Goal: Task Accomplishment & Management: Complete application form

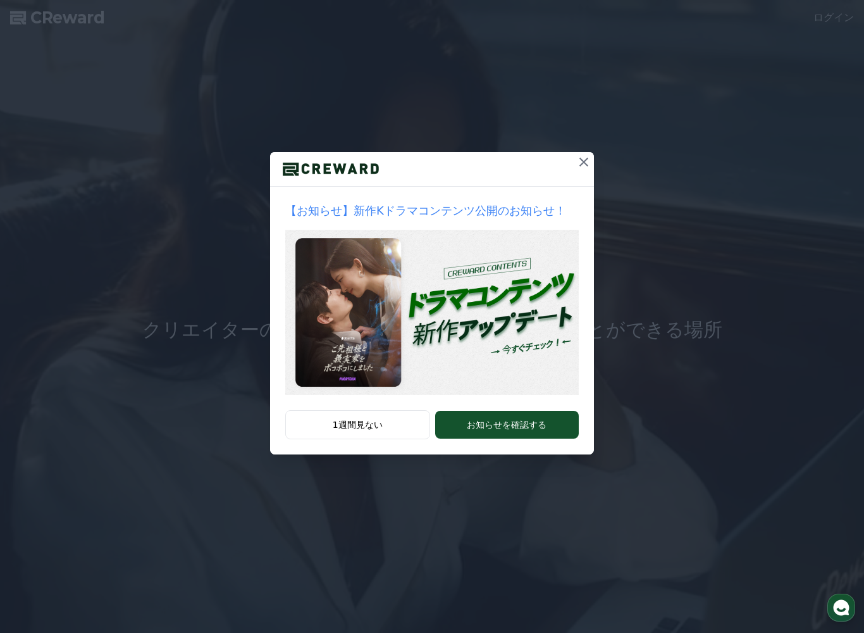
click at [586, 159] on icon at bounding box center [584, 162] width 9 height 9
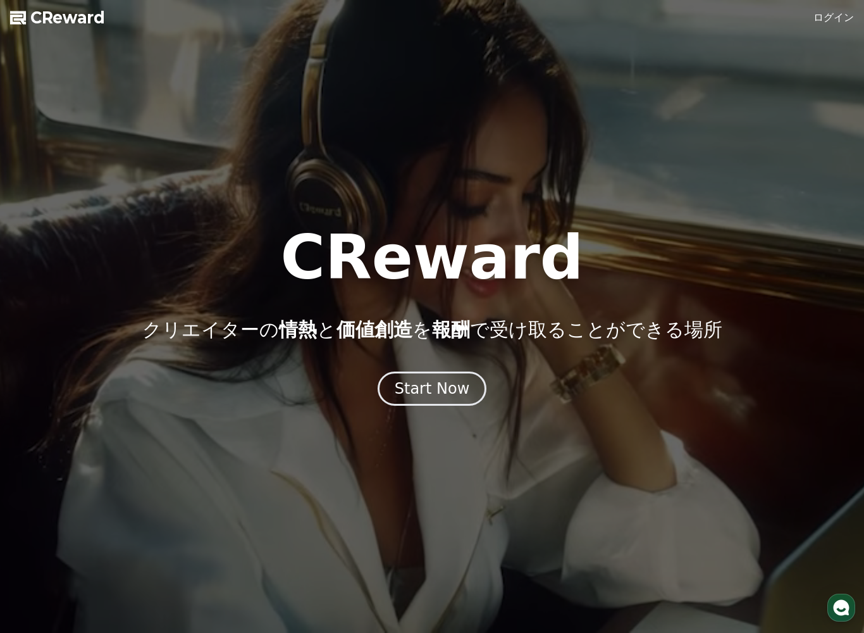
click at [835, 16] on link "ログイン" at bounding box center [834, 17] width 41 height 15
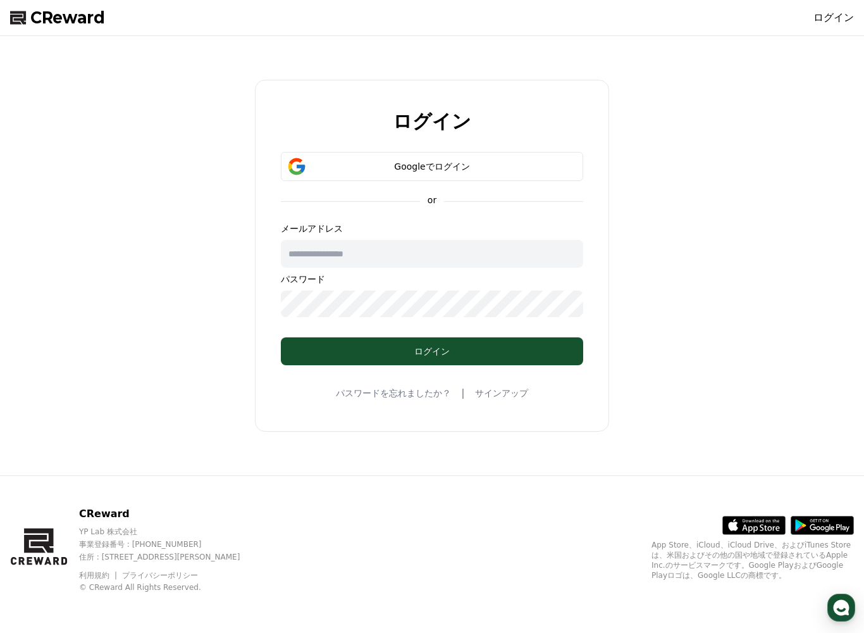
click at [477, 162] on div "Googleでログイン" at bounding box center [432, 166] width 266 height 13
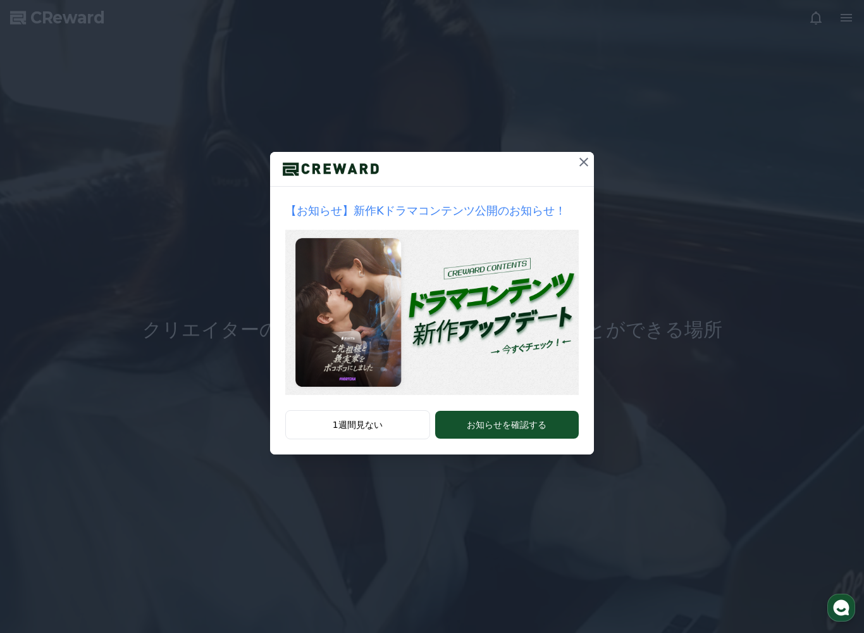
click at [586, 162] on icon at bounding box center [584, 161] width 15 height 15
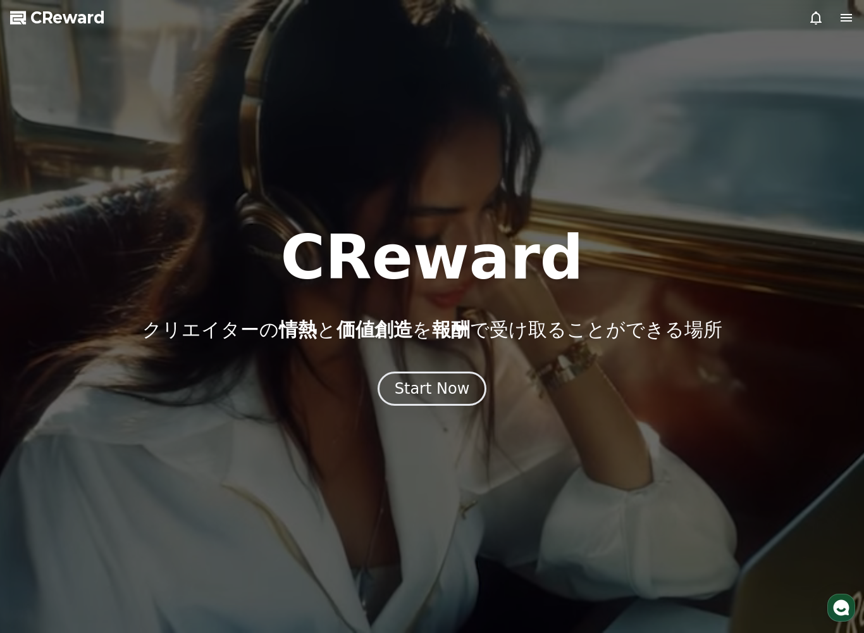
click at [842, 23] on icon at bounding box center [846, 17] width 15 height 15
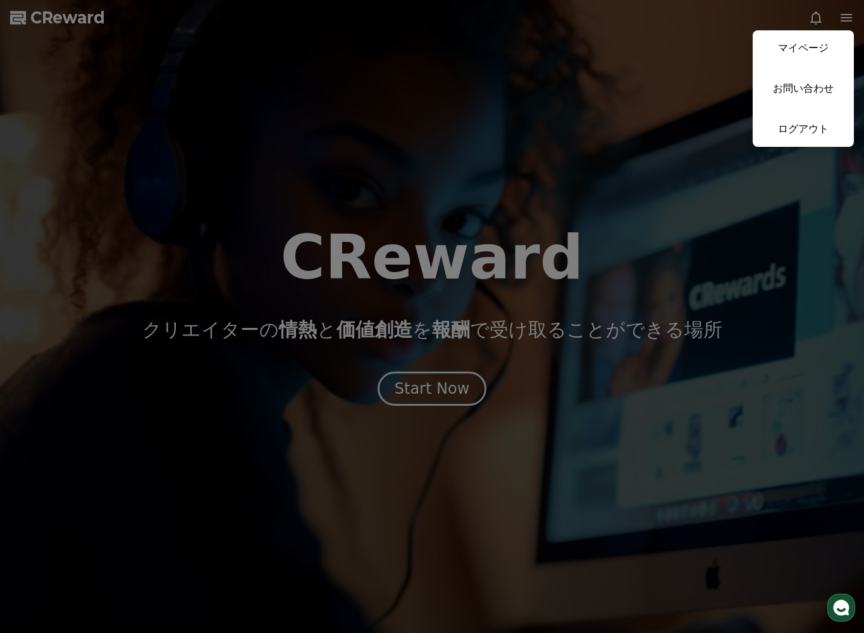
click at [816, 44] on link "マイページ" at bounding box center [803, 47] width 101 height 35
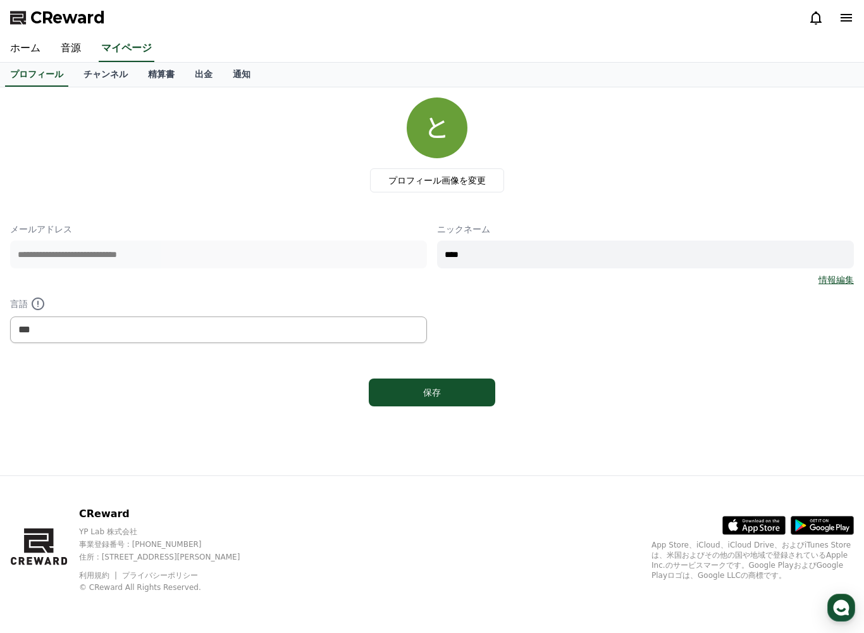
click at [103, 85] on link "チャンネル" at bounding box center [105, 75] width 65 height 24
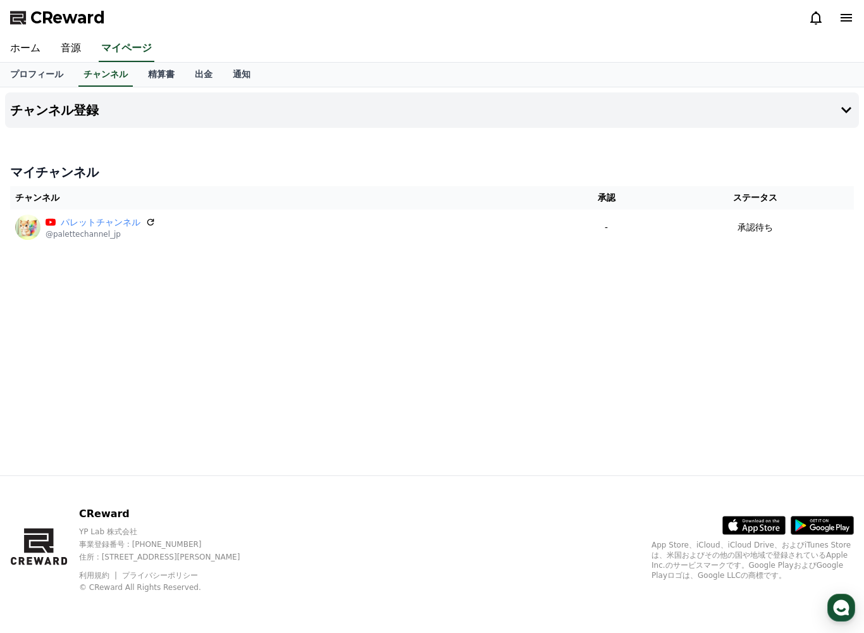
click at [850, 10] on icon at bounding box center [846, 17] width 15 height 15
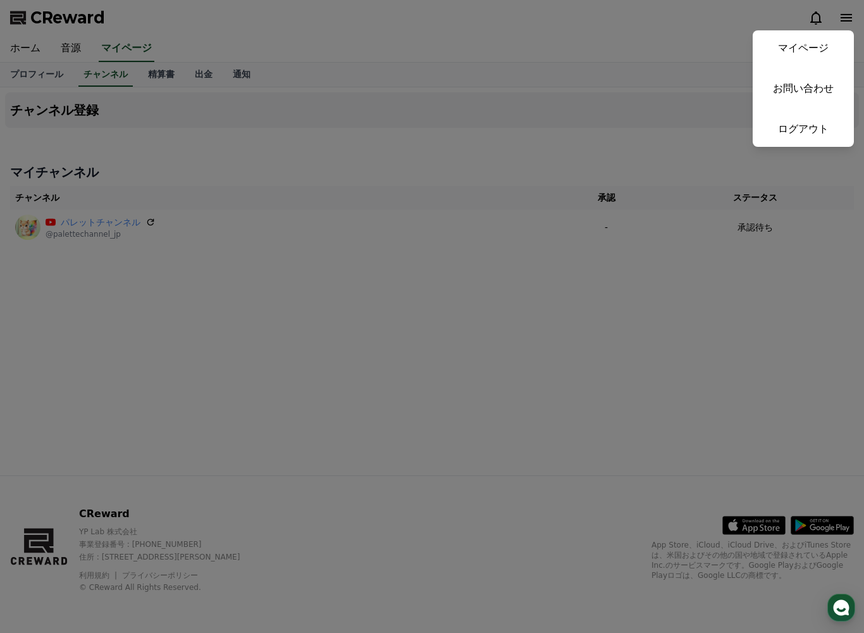
click at [682, 65] on button "close" at bounding box center [432, 316] width 864 height 633
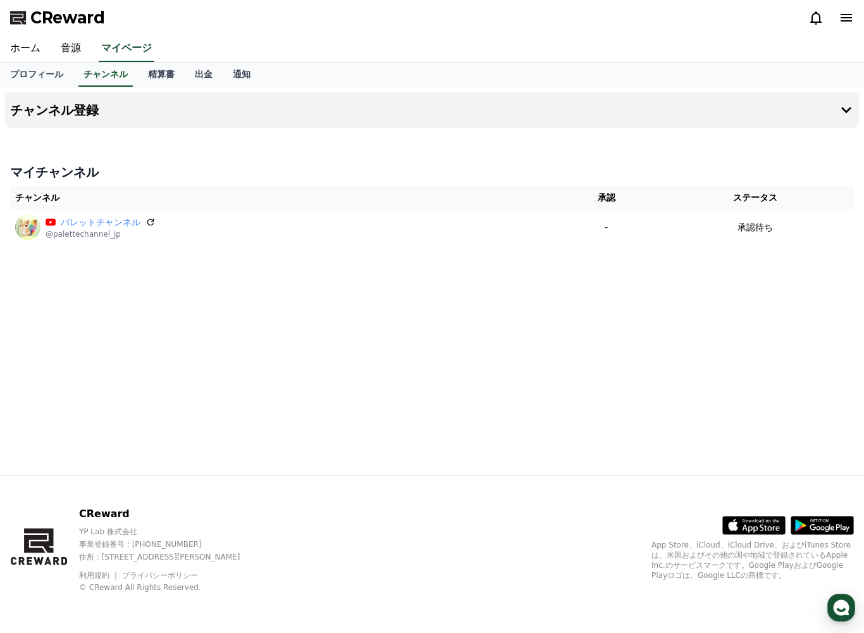
click at [106, 78] on link "チャンネル" at bounding box center [105, 75] width 54 height 24
click at [69, 49] on link "音源" at bounding box center [71, 48] width 41 height 27
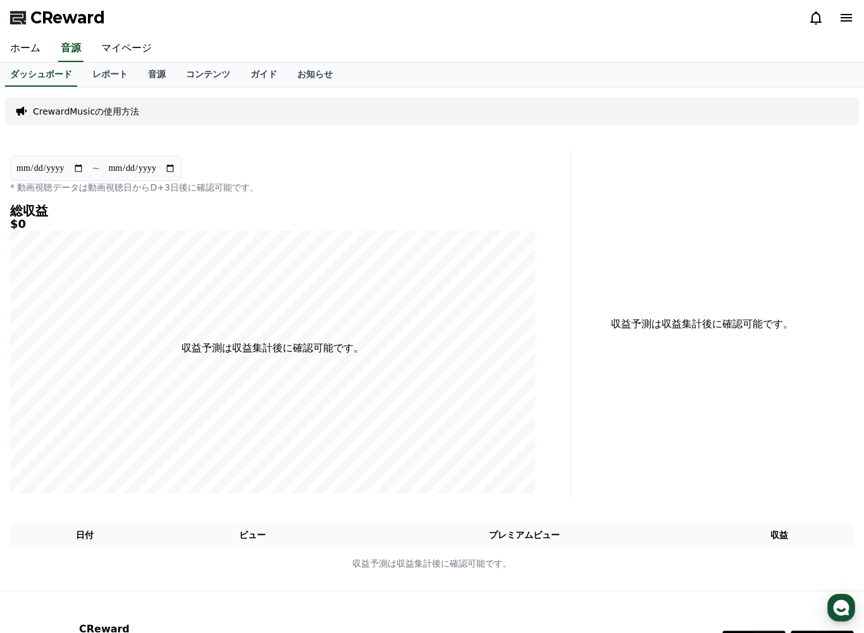
click at [31, 51] on link "ホーム" at bounding box center [25, 48] width 51 height 27
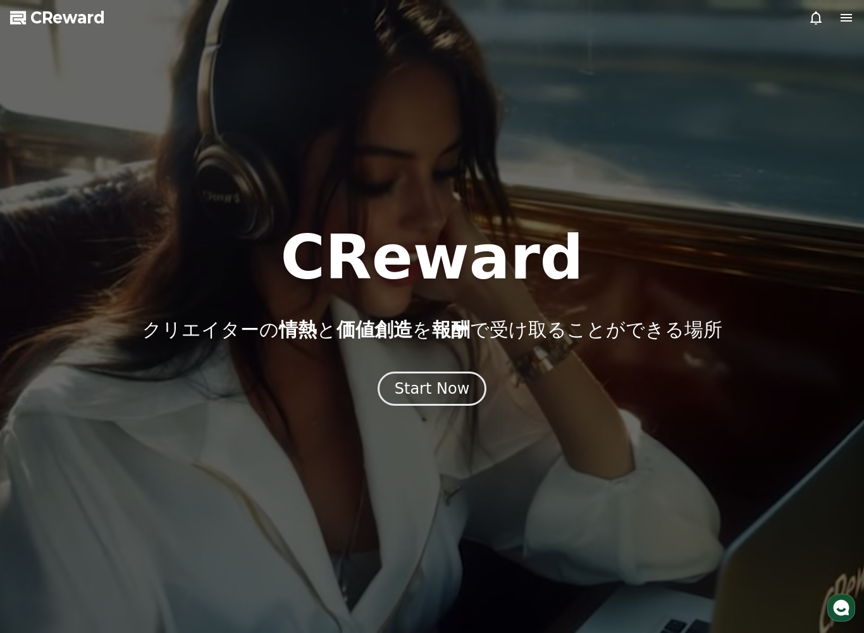
click at [840, 22] on icon at bounding box center [846, 17] width 15 height 15
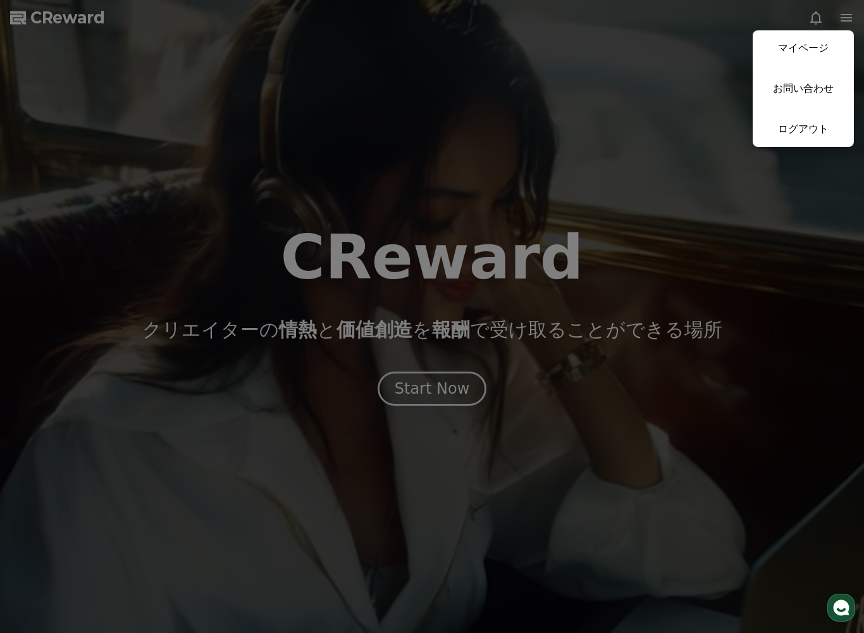
click at [808, 55] on link "マイページ" at bounding box center [803, 47] width 101 height 35
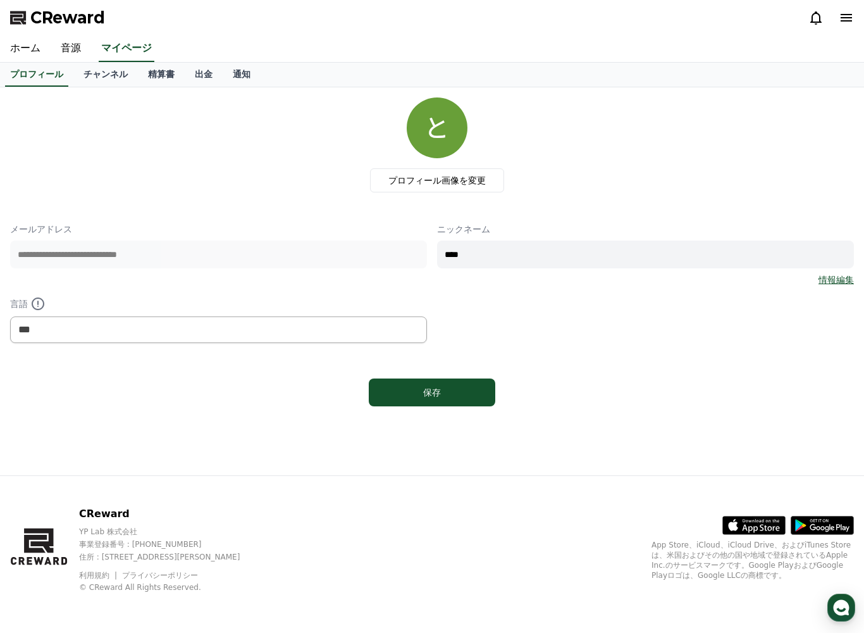
click at [103, 77] on link "チャンネル" at bounding box center [105, 75] width 65 height 24
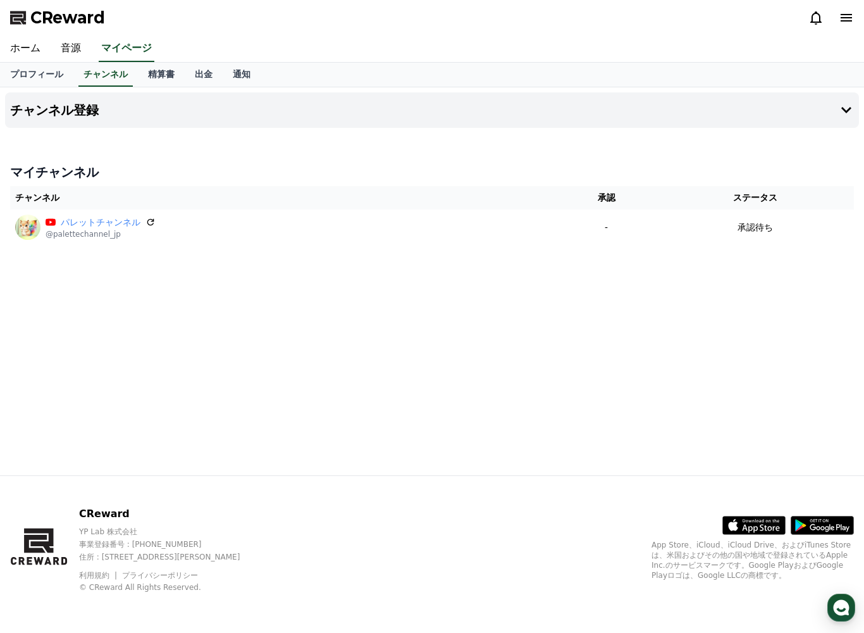
click at [848, 108] on icon at bounding box center [846, 110] width 15 height 15
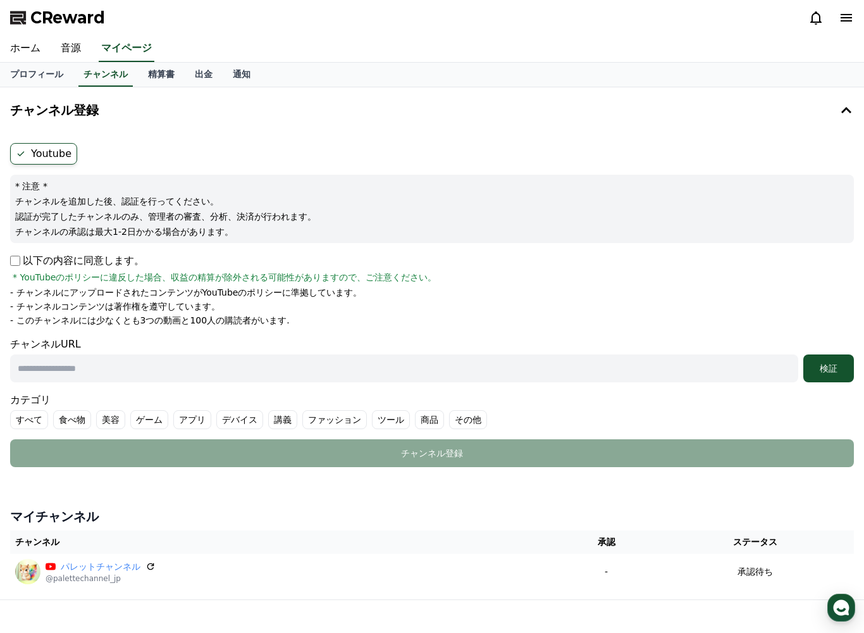
click at [11, 265] on p "以下の内容に同意します。" at bounding box center [77, 260] width 134 height 15
click at [177, 379] on input "text" at bounding box center [404, 368] width 789 height 28
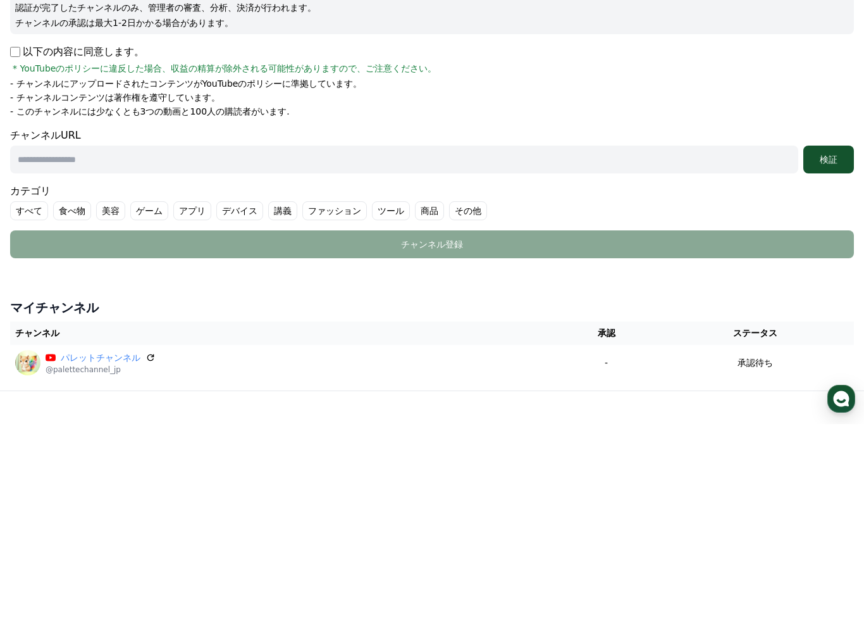
click at [106, 354] on input "text" at bounding box center [404, 368] width 789 height 28
paste input "**********"
type input "**********"
click at [840, 362] on div "検証" at bounding box center [829, 368] width 41 height 13
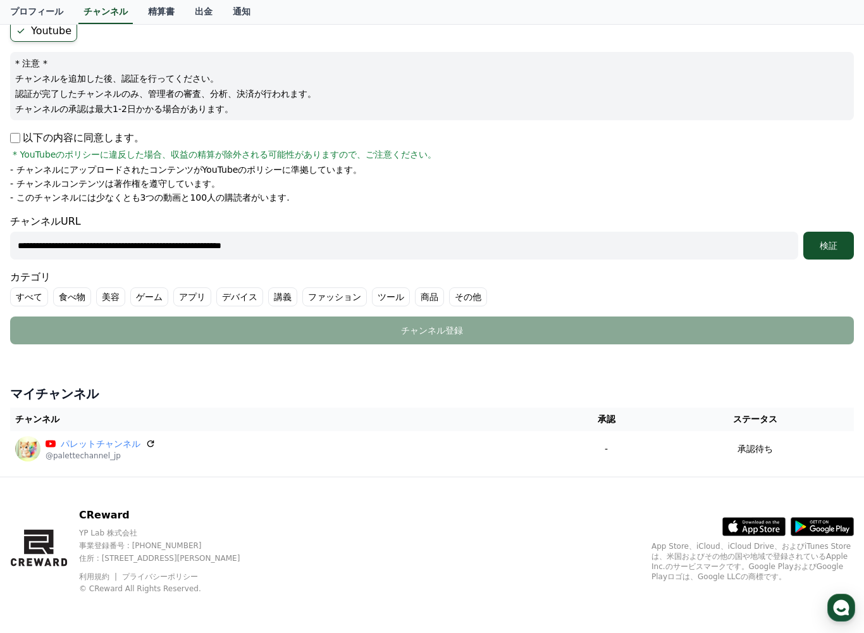
click at [832, 249] on div "検証" at bounding box center [829, 245] width 41 height 13
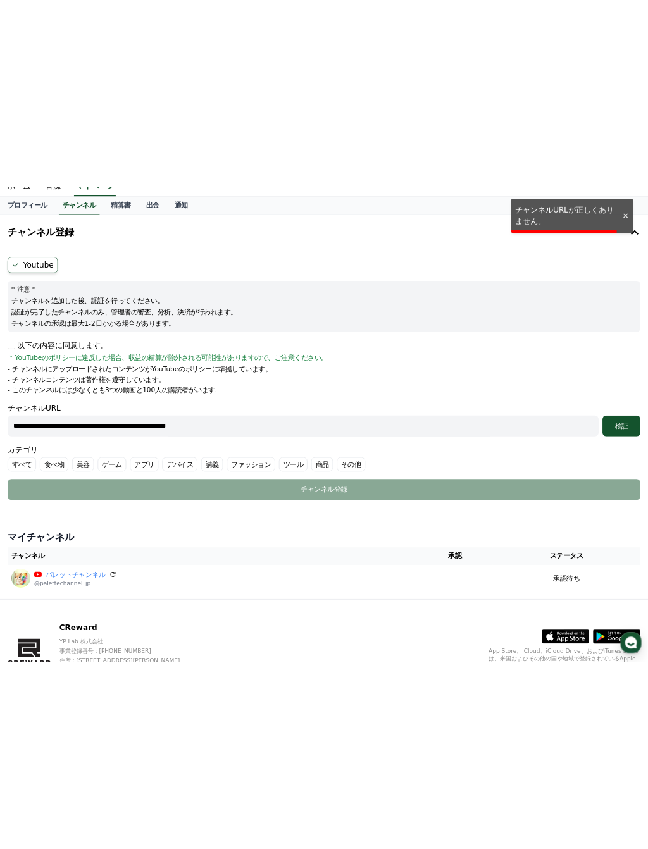
scroll to position [0, 0]
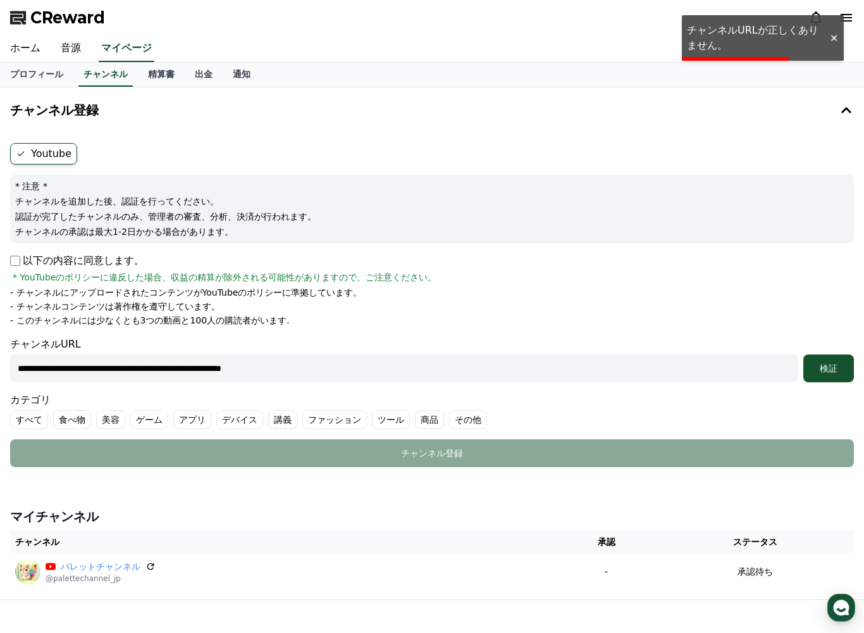
click at [37, 159] on label "Youtube" at bounding box center [43, 154] width 67 height 22
click at [37, 155] on label "Youtube" at bounding box center [43, 154] width 67 height 22
click at [37, 154] on label "Youtube" at bounding box center [43, 154] width 67 height 22
click at [41, 158] on label "Youtube" at bounding box center [43, 154] width 67 height 22
click at [39, 158] on label "Youtube" at bounding box center [43, 154] width 67 height 22
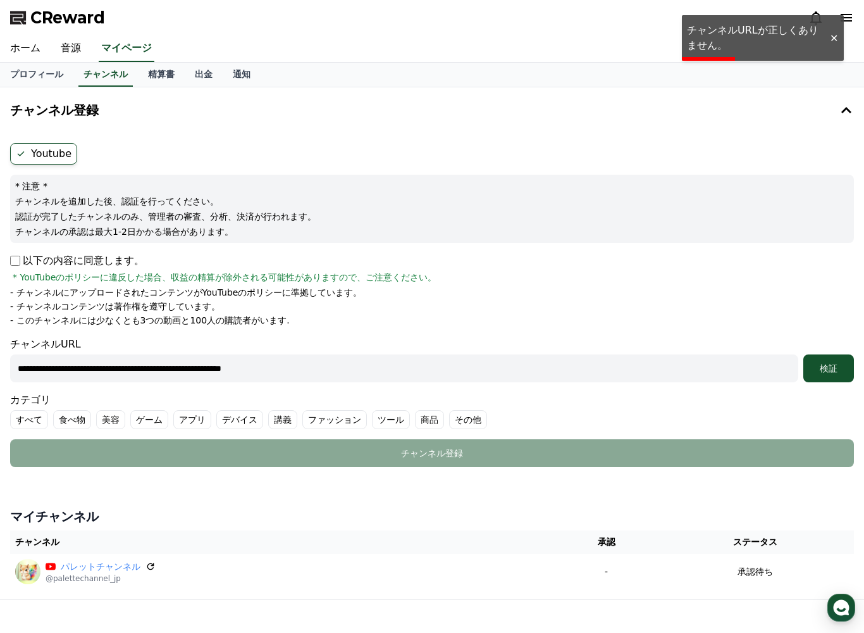
click at [41, 159] on label "Youtube" at bounding box center [43, 154] width 67 height 22
click at [42, 159] on label "Youtube" at bounding box center [43, 154] width 67 height 22
click at [44, 160] on label "Youtube" at bounding box center [43, 154] width 67 height 22
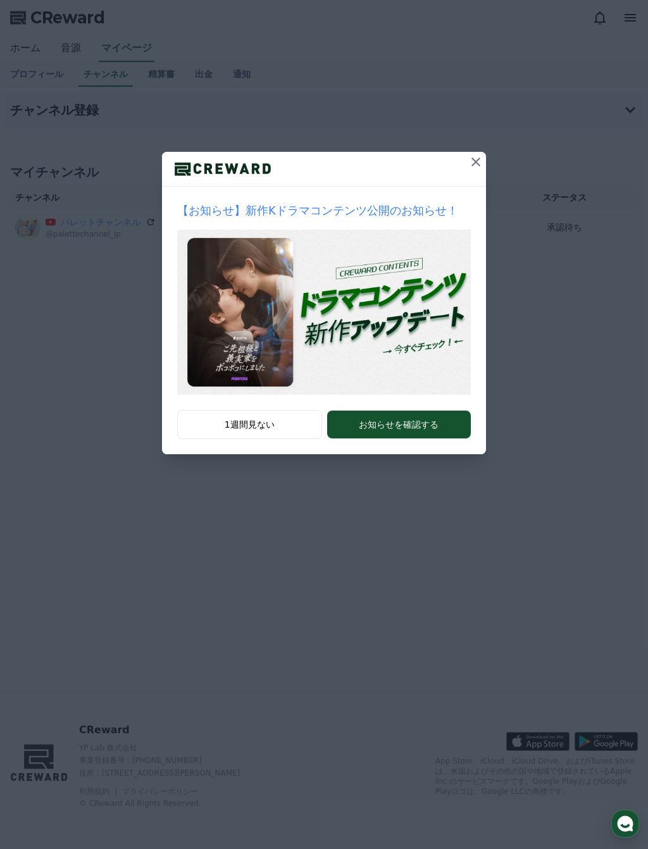
click at [479, 153] on button at bounding box center [476, 162] width 20 height 20
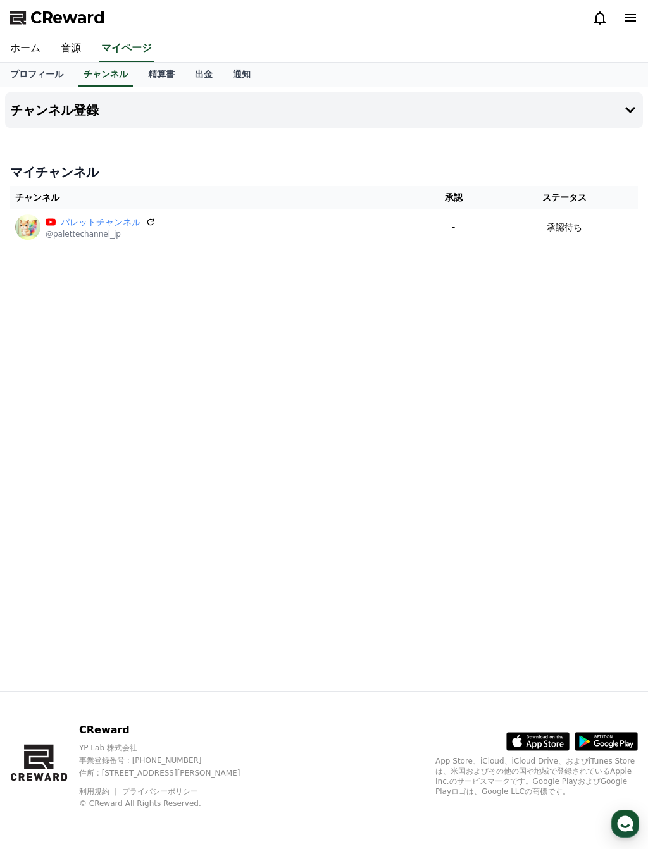
click at [567, 227] on p "承認待ち" at bounding box center [564, 227] width 35 height 13
click at [371, 228] on div "パレットチャンネル @palettechannel_jp" at bounding box center [213, 227] width 396 height 25
click at [625, 109] on icon at bounding box center [630, 110] width 15 height 15
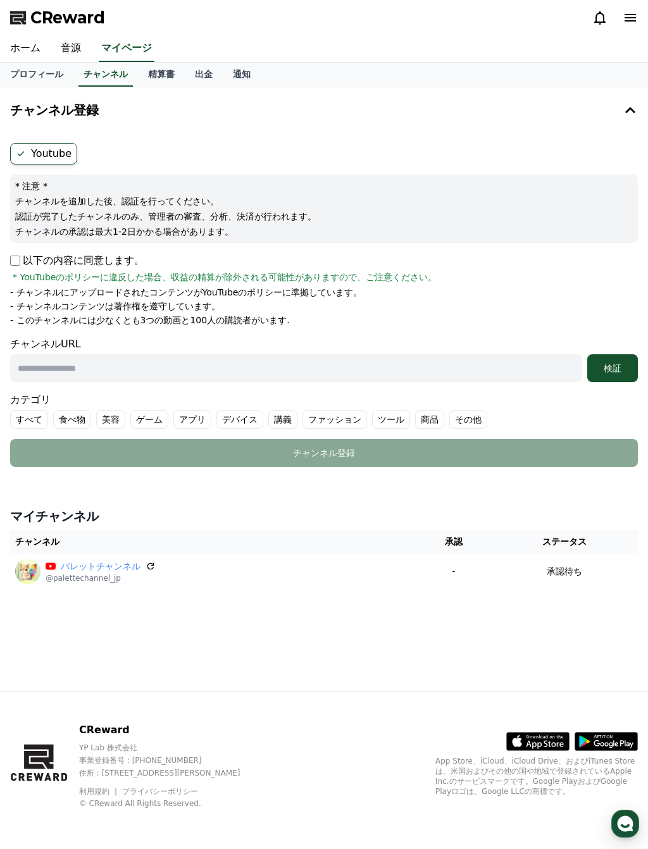
click at [636, 109] on icon at bounding box center [630, 110] width 15 height 15
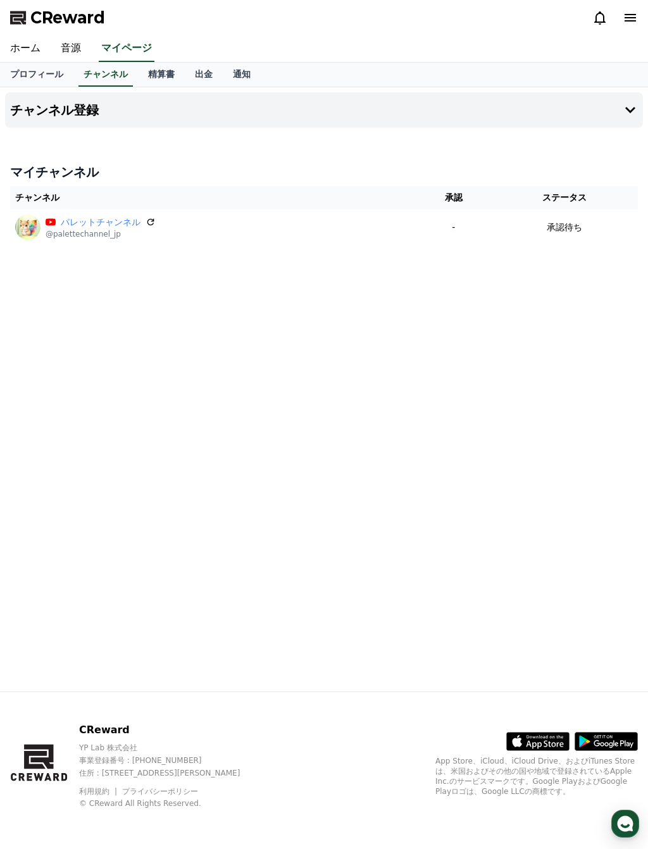
click at [632, 18] on icon at bounding box center [630, 18] width 11 height 8
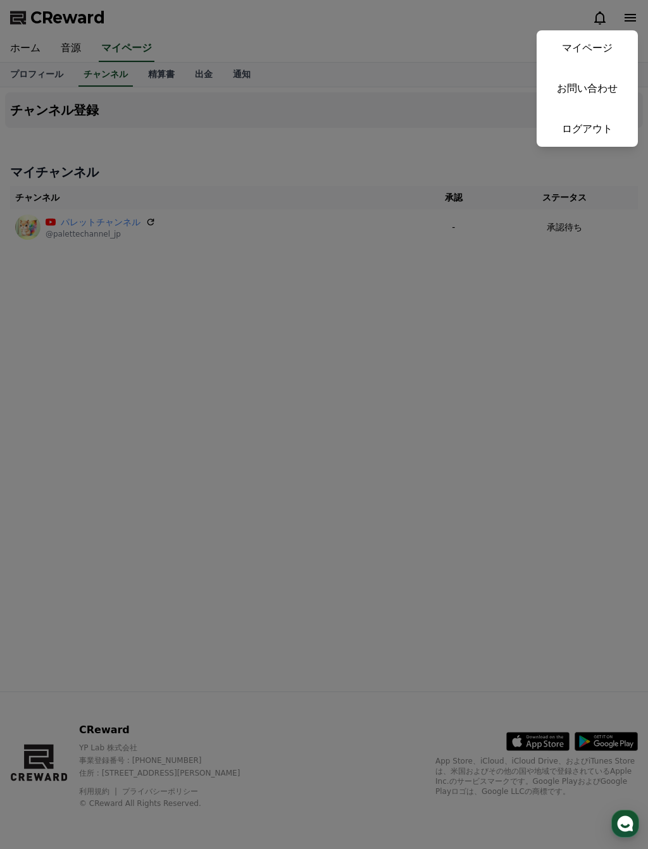
click at [481, 440] on button "close" at bounding box center [324, 424] width 648 height 849
